Goal: Task Accomplishment & Management: Manage account settings

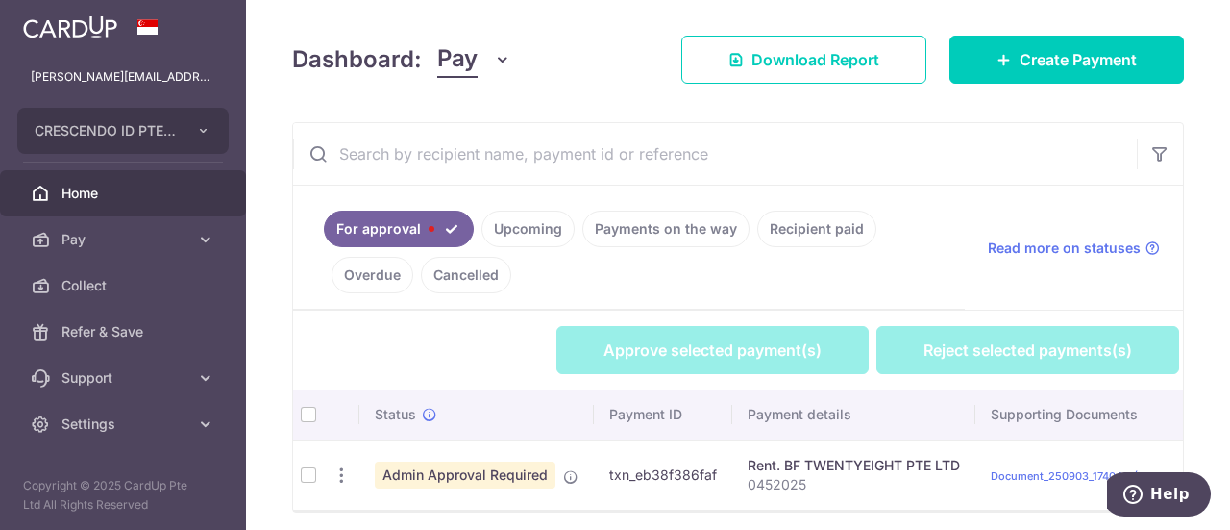
scroll to position [326, 0]
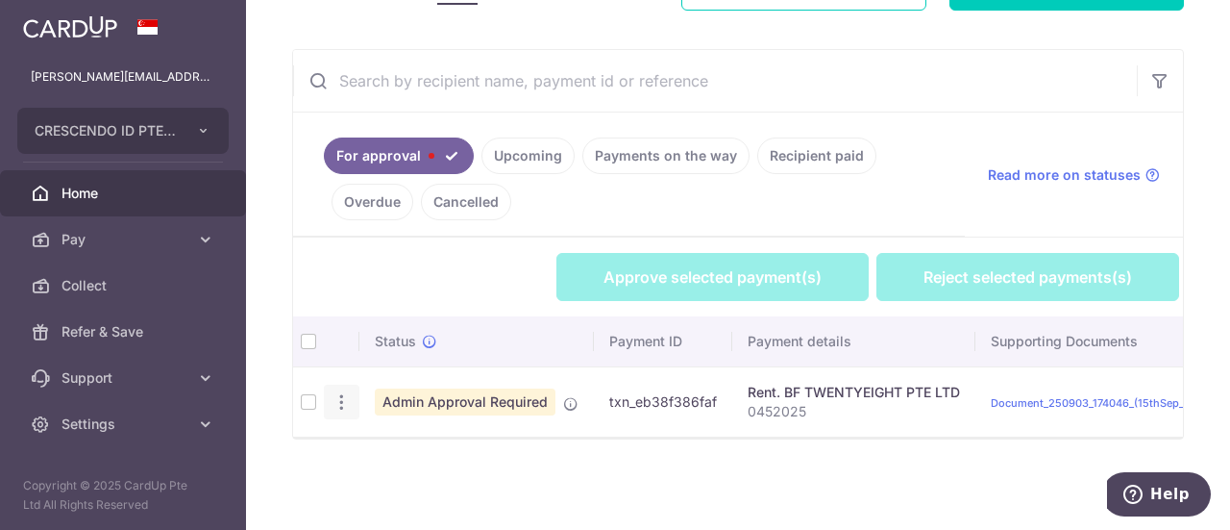
click at [329, 397] on div "Review Payment" at bounding box center [342, 403] width 36 height 36
click at [313, 397] on td at bounding box center [308, 401] width 31 height 70
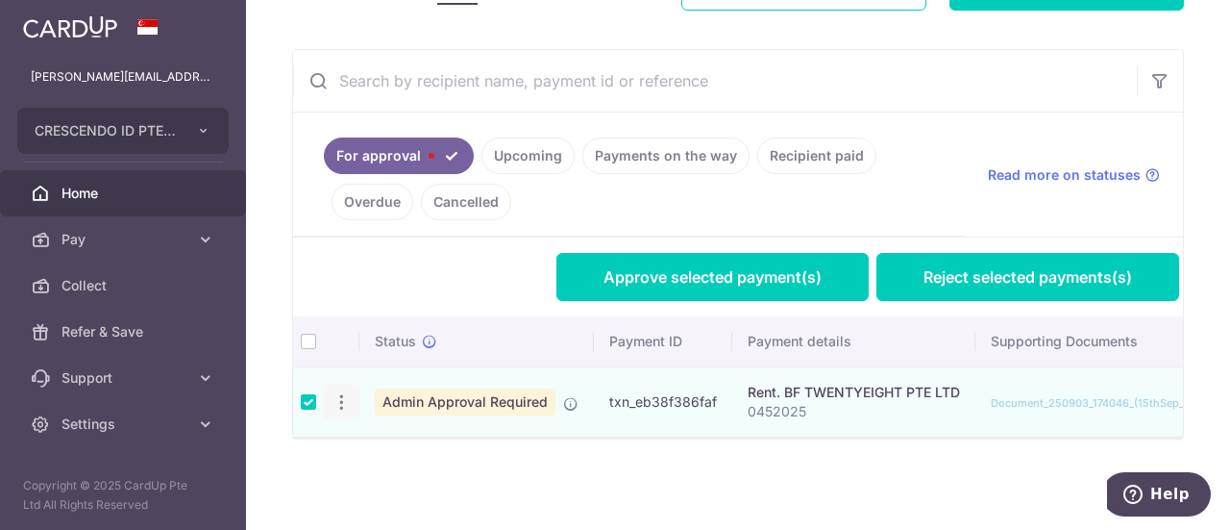
click at [333, 399] on icon "button" at bounding box center [342, 402] width 20 height 20
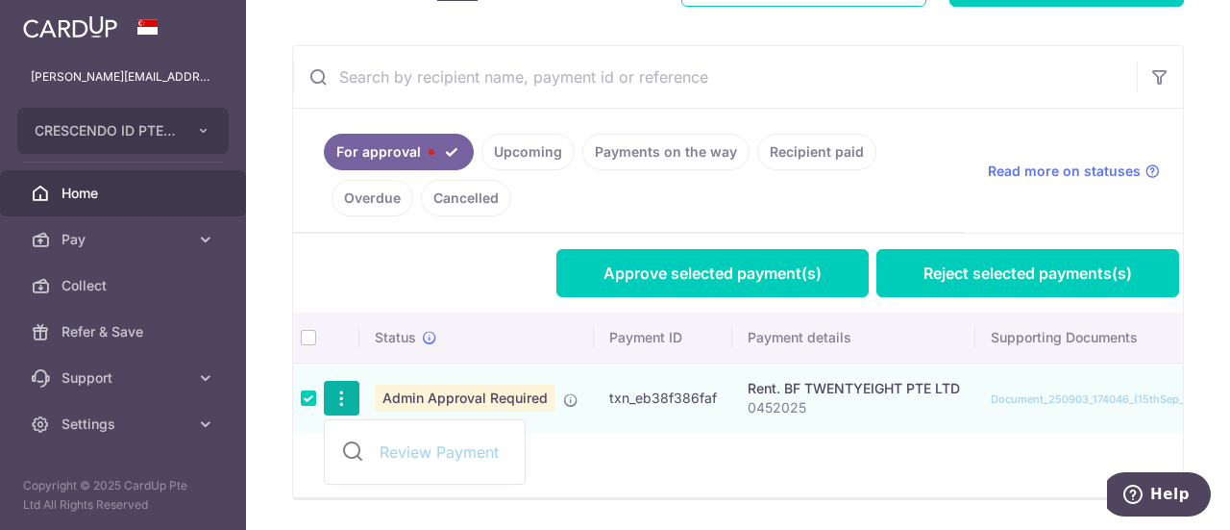
click at [394, 440] on span "Review Payment" at bounding box center [444, 451] width 129 height 23
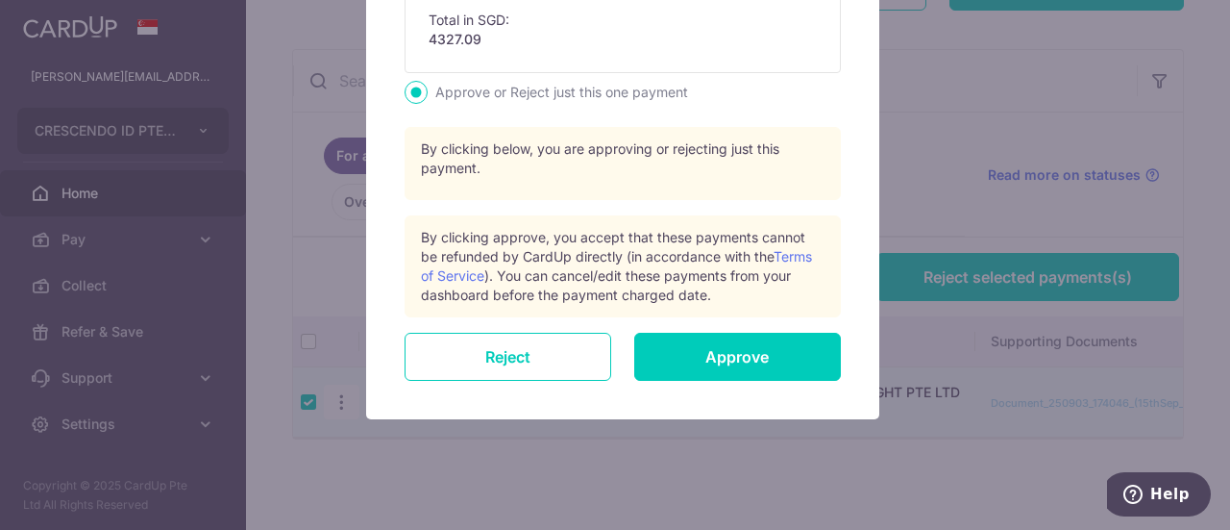
scroll to position [761, 0]
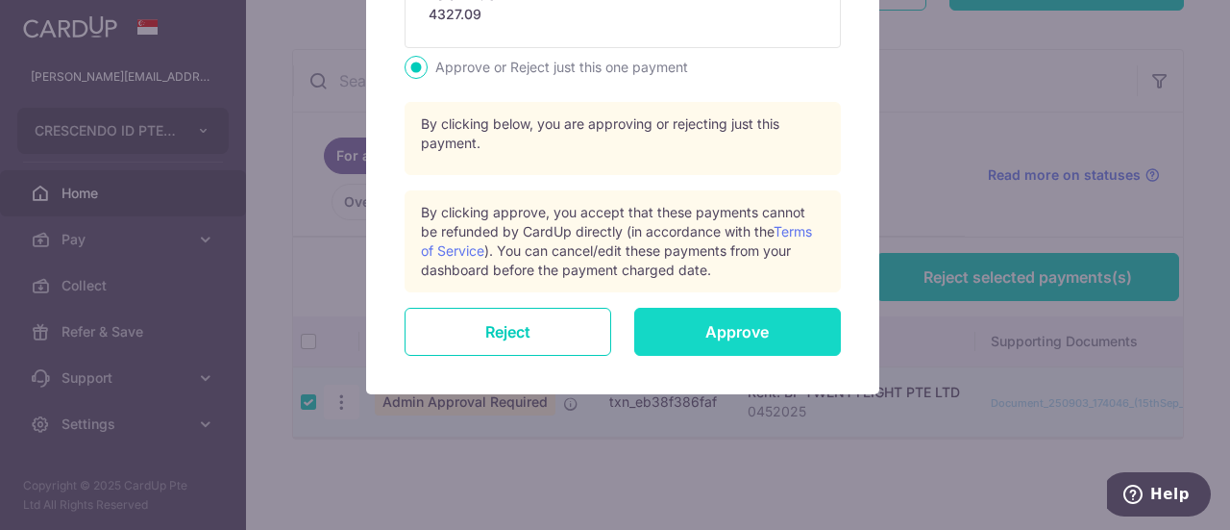
click at [698, 334] on input "Approve" at bounding box center [737, 332] width 207 height 48
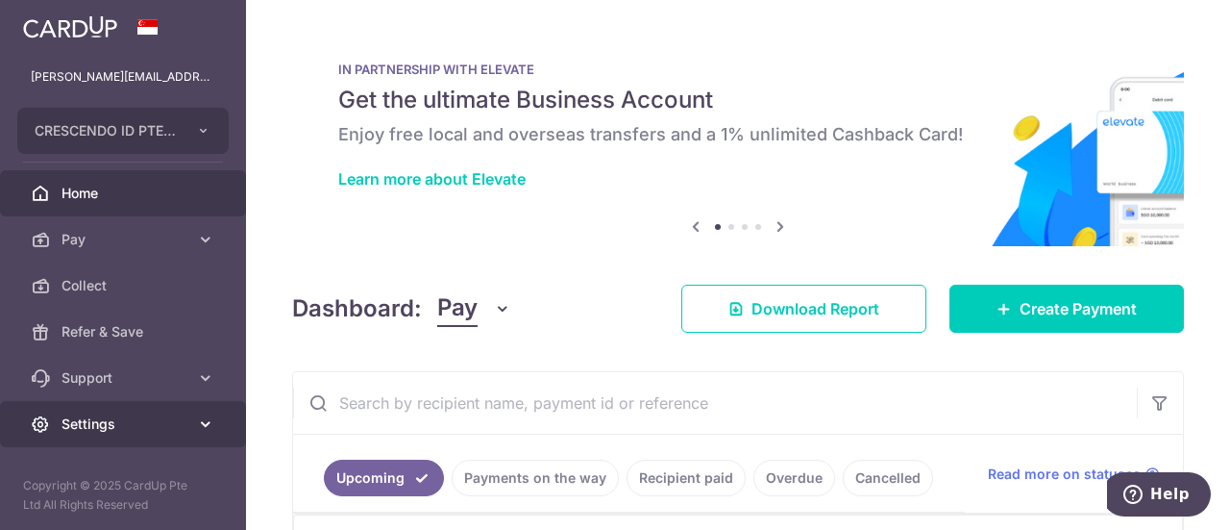
click at [208, 420] on icon at bounding box center [205, 423] width 19 height 19
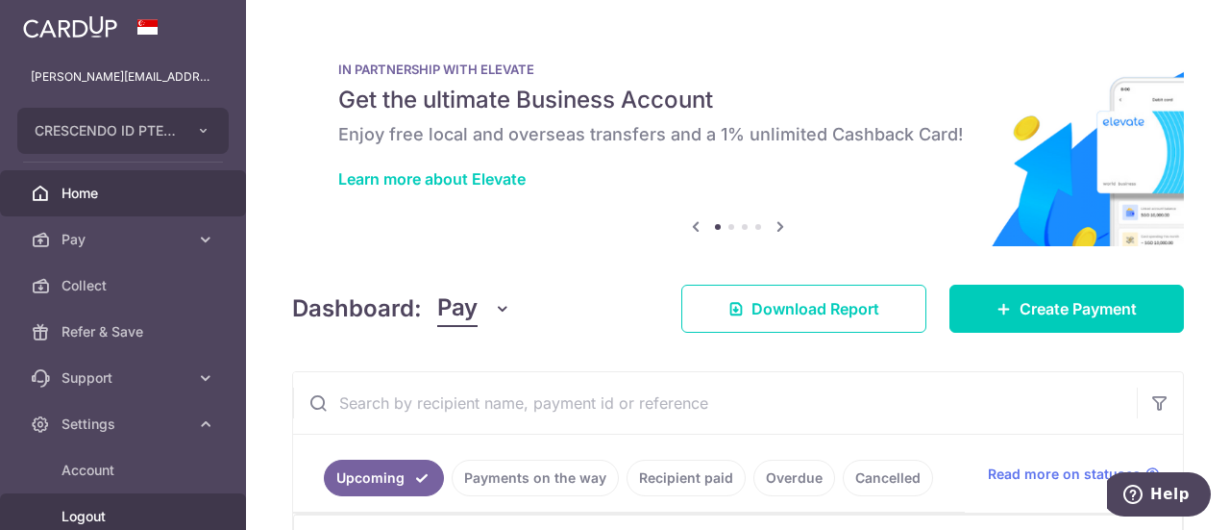
click at [106, 507] on span "Logout" at bounding box center [125, 516] width 127 height 19
